Goal: Entertainment & Leisure: Consume media (video, audio)

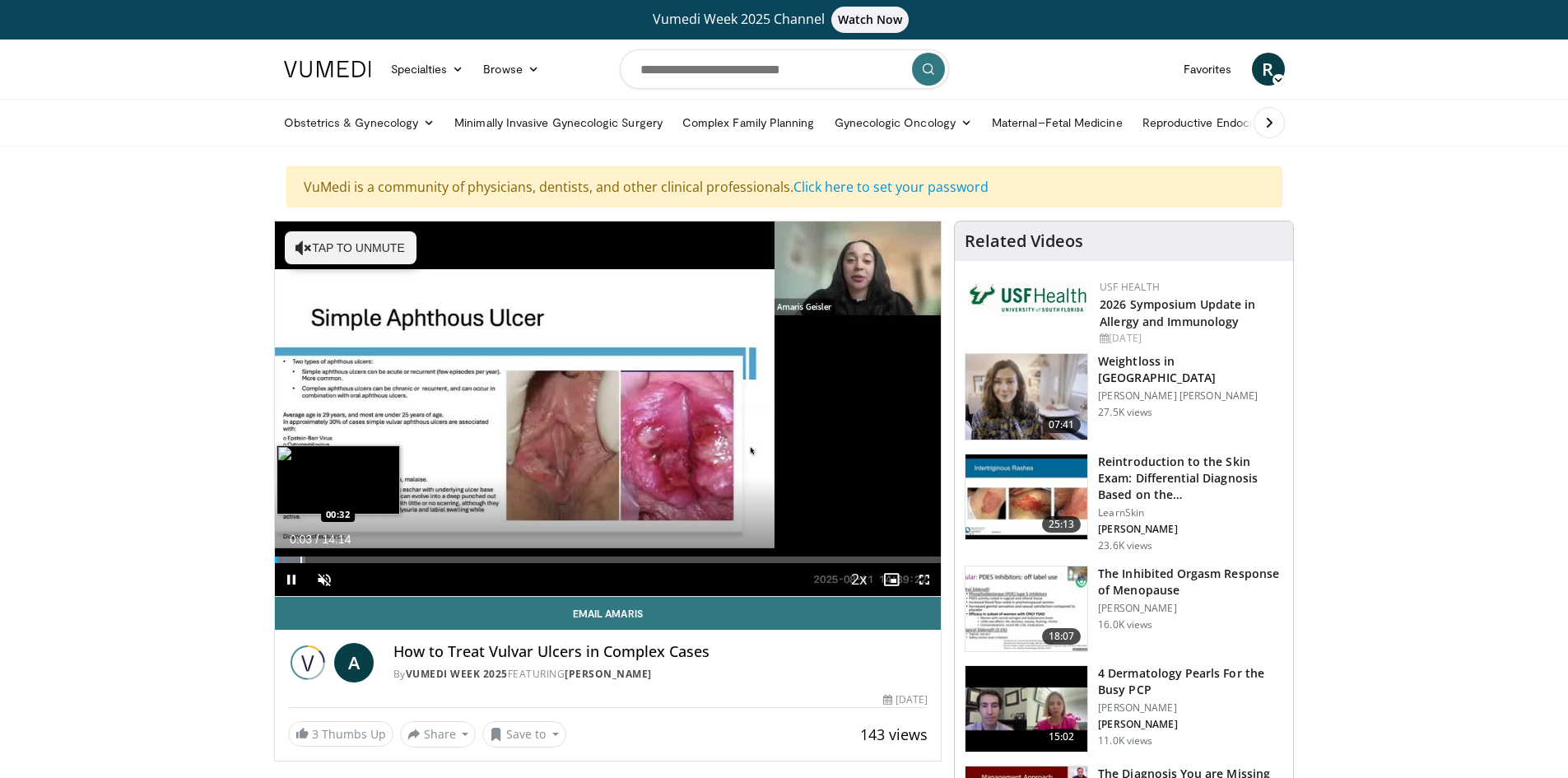
click at [300, 559] on div "Progress Bar" at bounding box center [301, 560] width 2 height 7
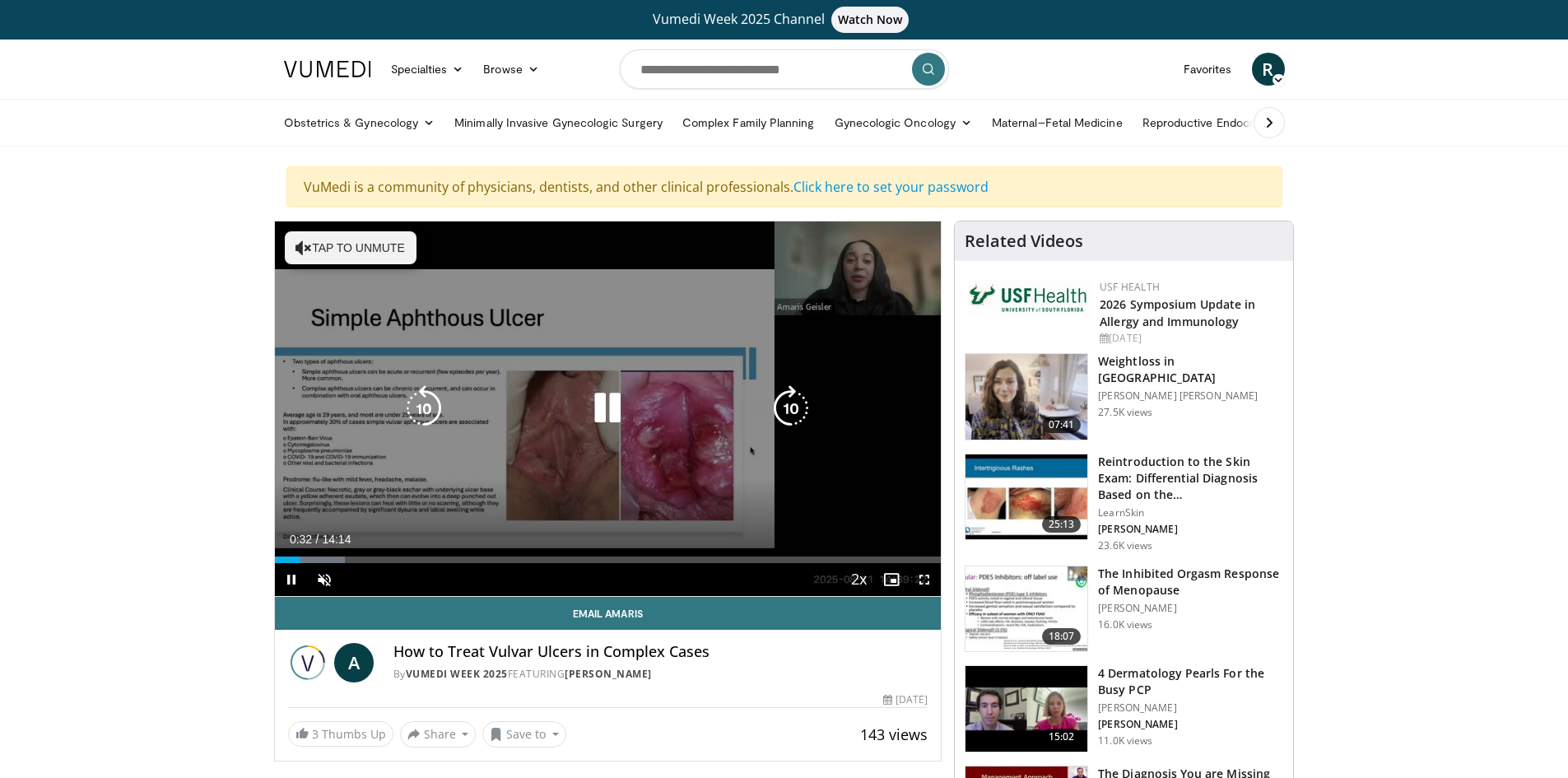
click at [333, 560] on video-js "**********" at bounding box center [608, 409] width 667 height 376
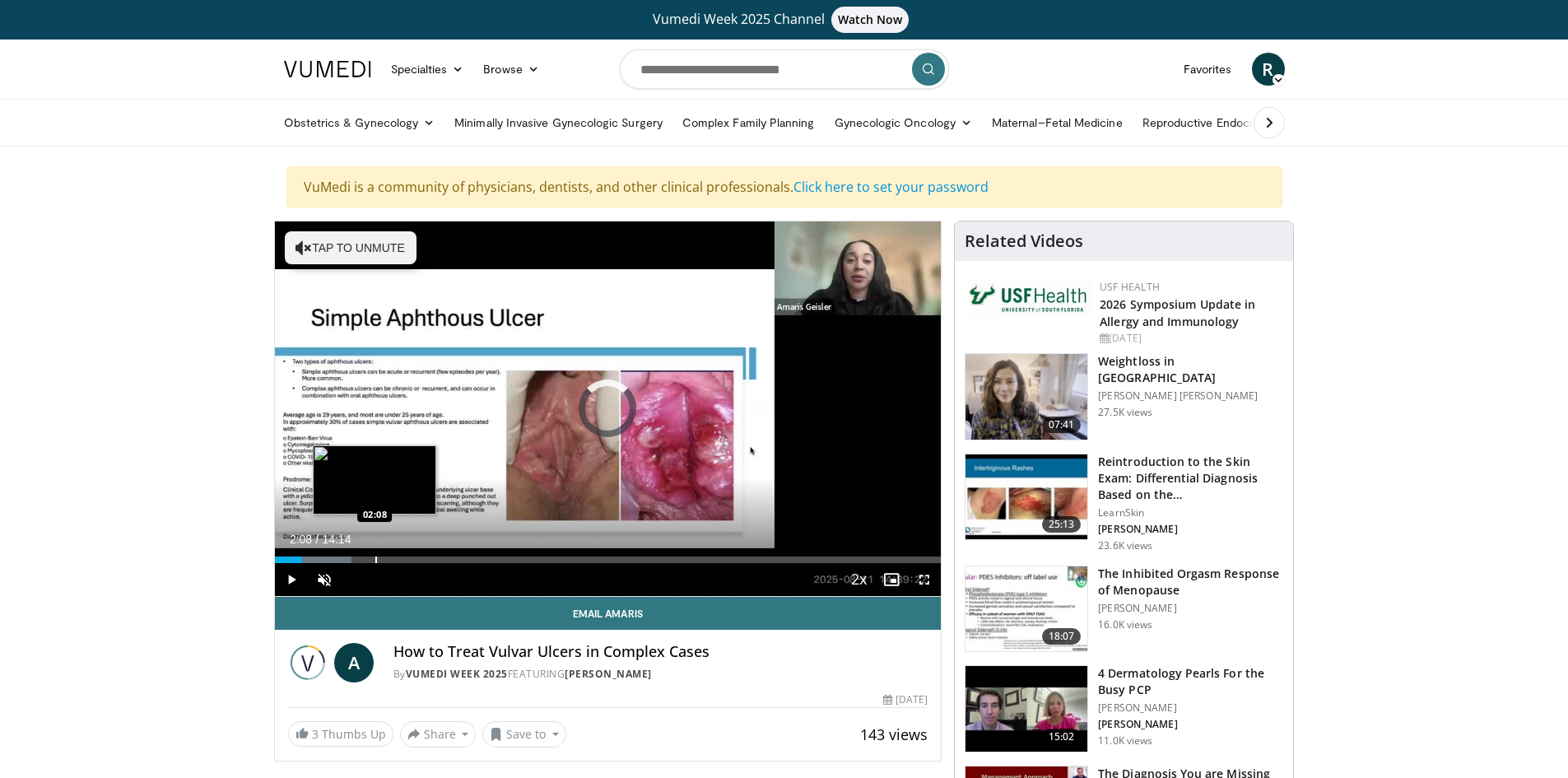
click at [374, 556] on div "Loaded : 11.60% 02:08 02:08" at bounding box center [608, 556] width 667 height 16
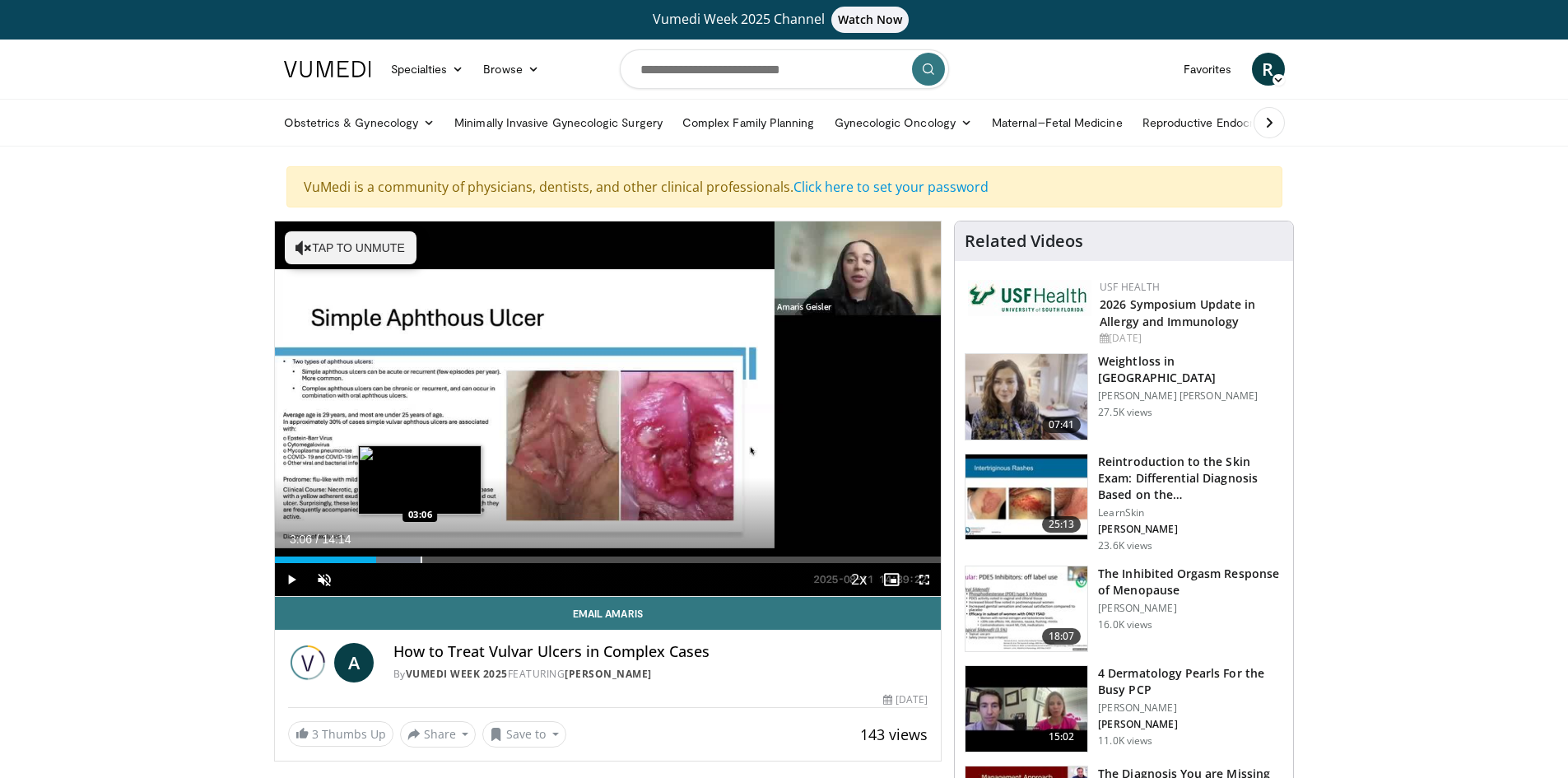
click at [420, 556] on div "Loaded : 22.22% 03:06 03:06" at bounding box center [608, 556] width 667 height 16
click at [460, 561] on div "Progress Bar" at bounding box center [461, 560] width 2 height 7
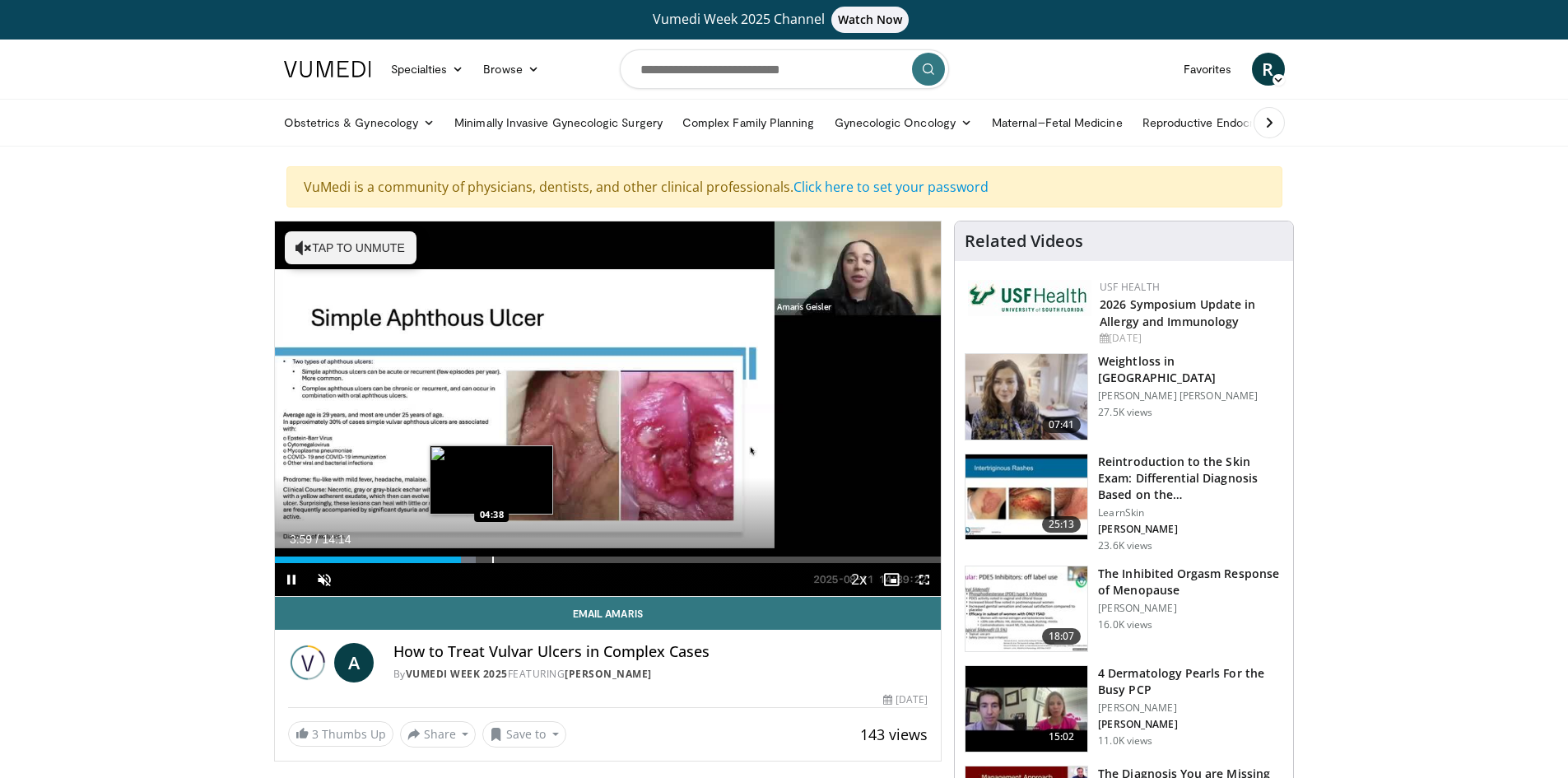
click at [492, 558] on div "Progress Bar" at bounding box center [493, 560] width 2 height 7
click at [524, 559] on div "Progress Bar" at bounding box center [525, 560] width 2 height 7
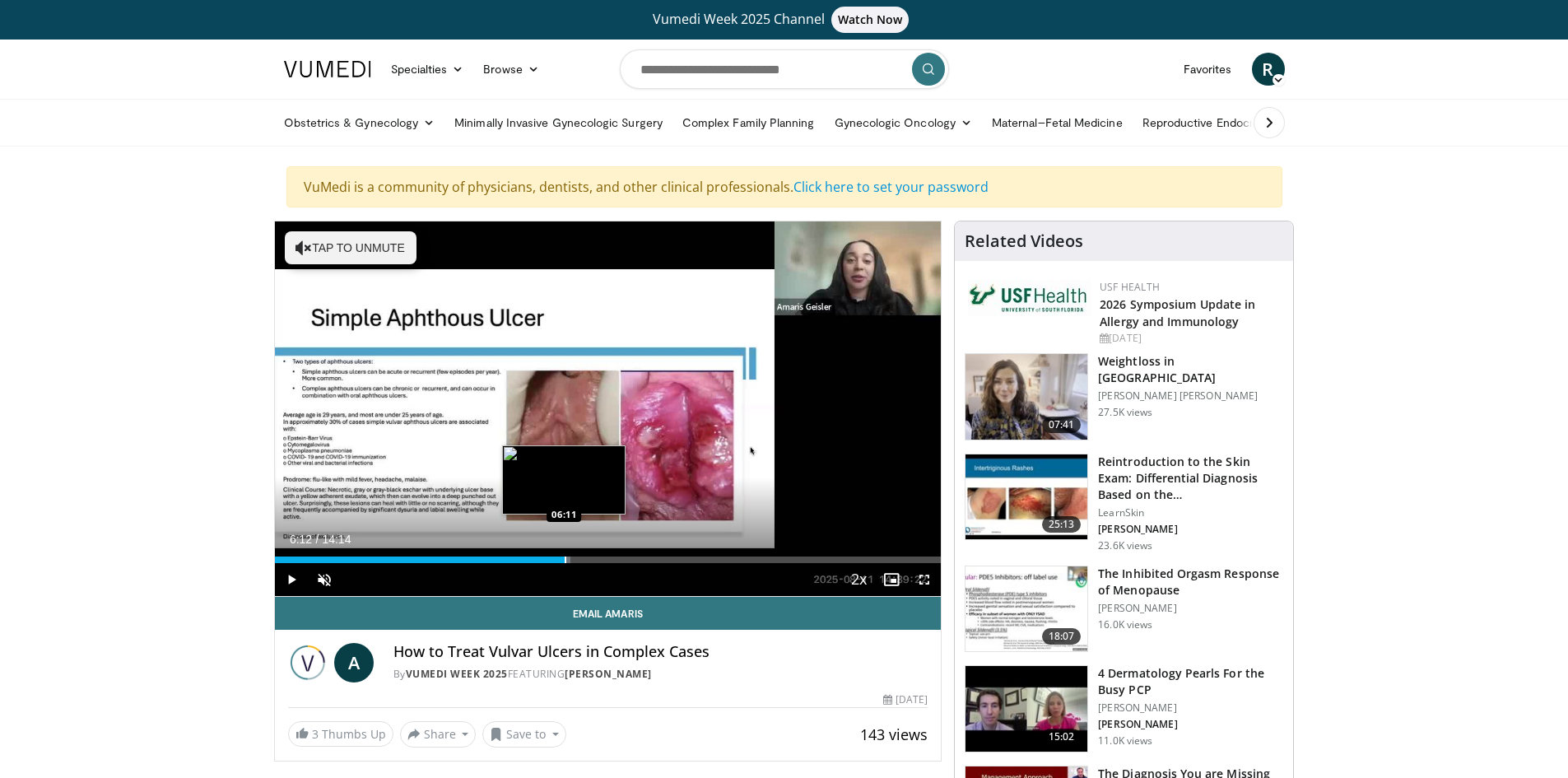
click at [565, 558] on div "Progress Bar" at bounding box center [566, 560] width 2 height 7
click at [606, 562] on div "Progress Bar" at bounding box center [607, 560] width 2 height 7
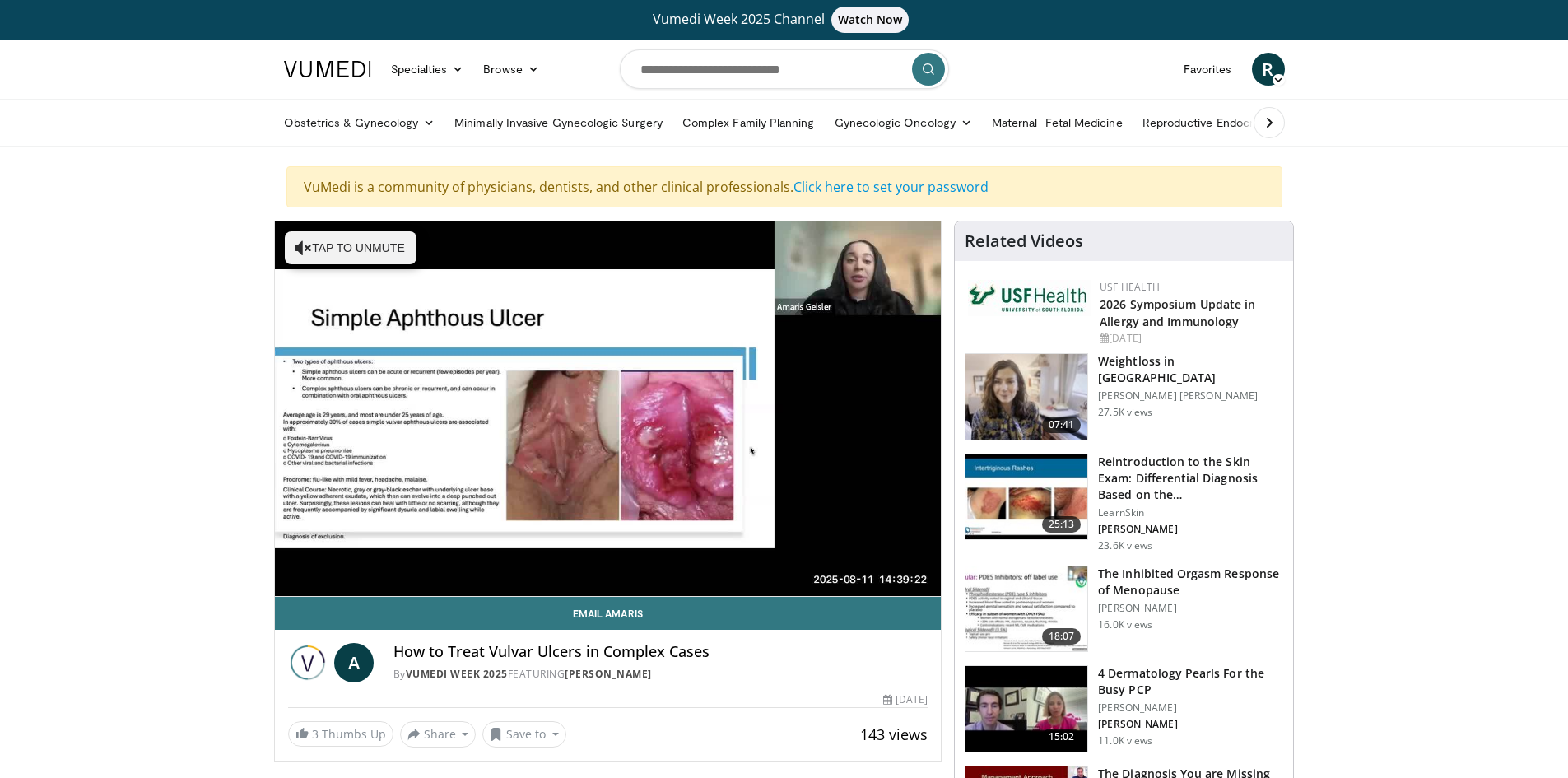
click at [658, 557] on video-js "**********" at bounding box center [608, 409] width 667 height 376
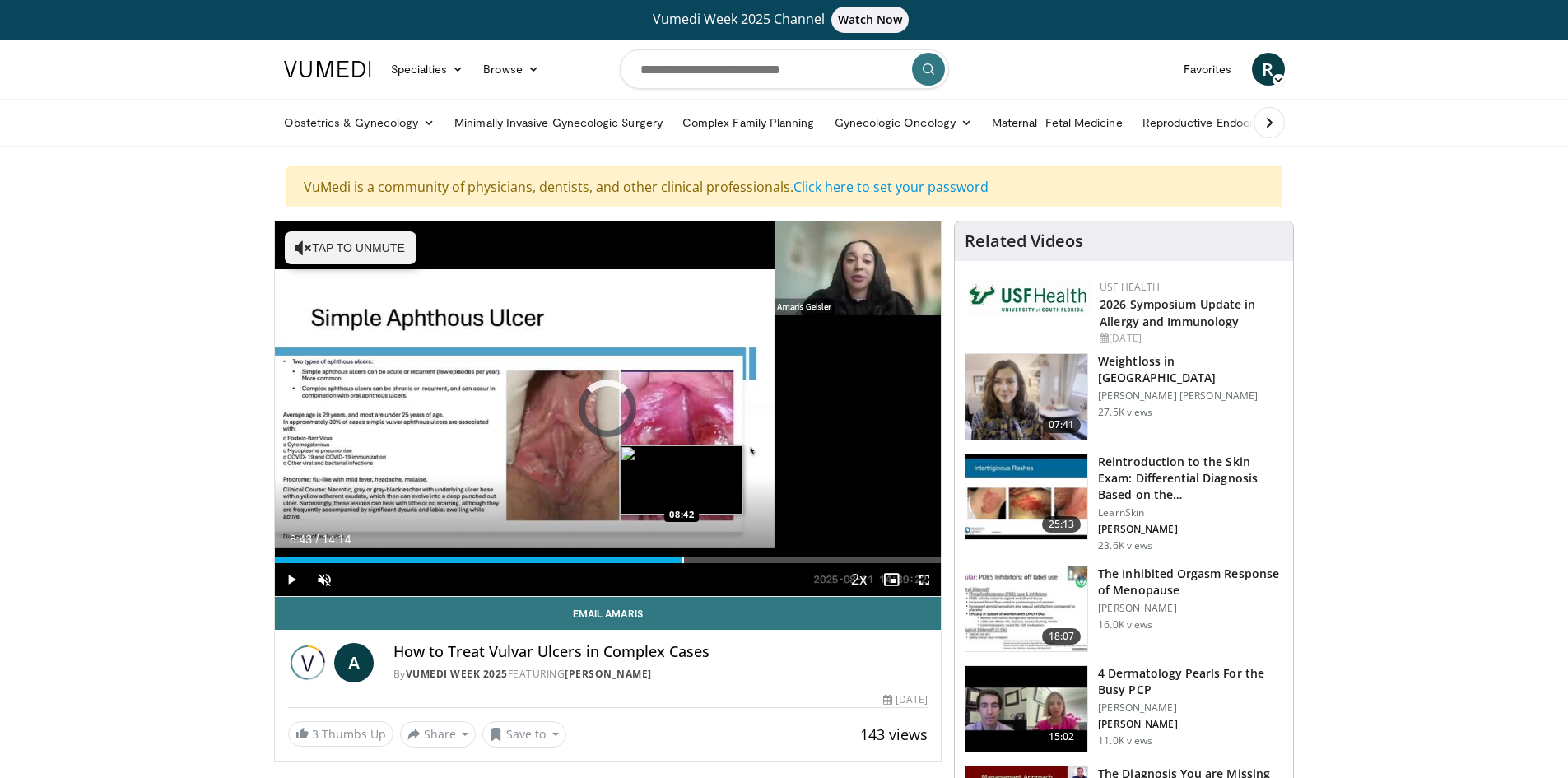
click at [683, 558] on div "Progress Bar" at bounding box center [684, 560] width 2 height 7
click at [707, 557] on div "Progress Bar" at bounding box center [708, 560] width 2 height 7
click at [738, 561] on div "Progress Bar" at bounding box center [739, 560] width 2 height 7
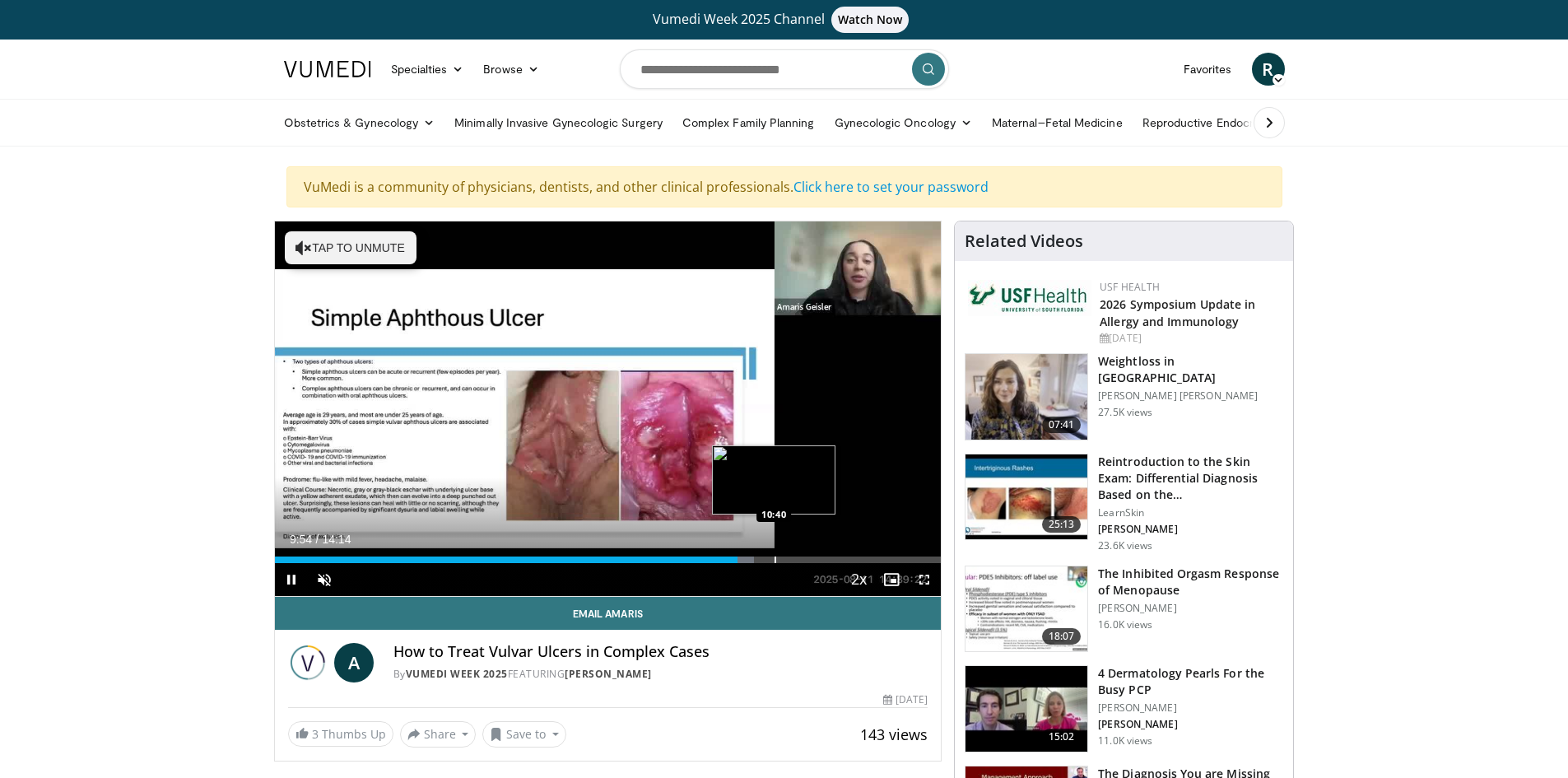
click at [775, 560] on div "Progress Bar" at bounding box center [776, 560] width 2 height 7
click at [808, 559] on div "Progress Bar" at bounding box center [809, 560] width 2 height 7
click at [832, 556] on div "Loaded : 85.86% 11:24 11:54" at bounding box center [608, 556] width 667 height 16
click at [866, 555] on div "Loaded : 91.23% 11:57 12:36" at bounding box center [608, 556] width 667 height 16
click at [900, 560] on div "Progress Bar" at bounding box center [901, 560] width 2 height 7
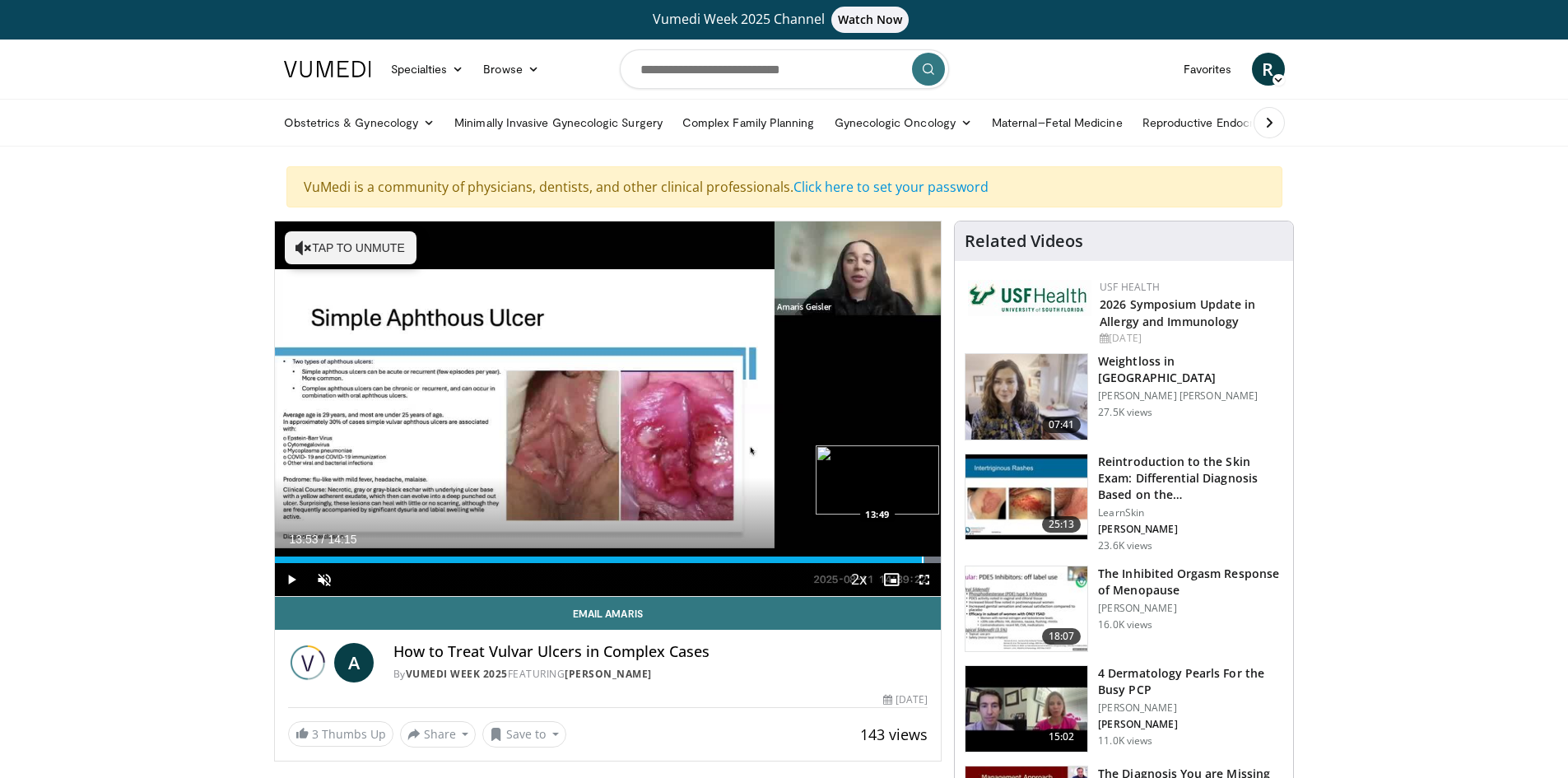
click at [925, 561] on div "Loaded : 100.00% 13:53 13:49" at bounding box center [608, 560] width 667 height 7
